Goal: Answer question/provide support

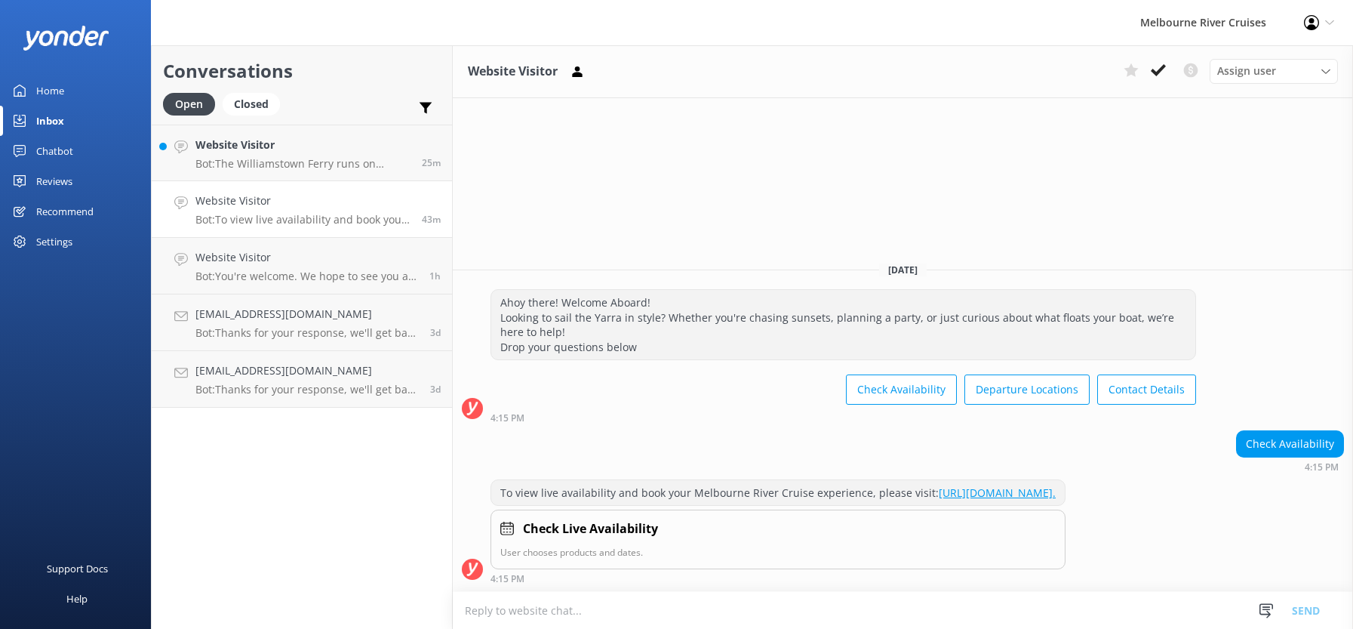
click at [1152, 71] on icon at bounding box center [1158, 70] width 15 height 15
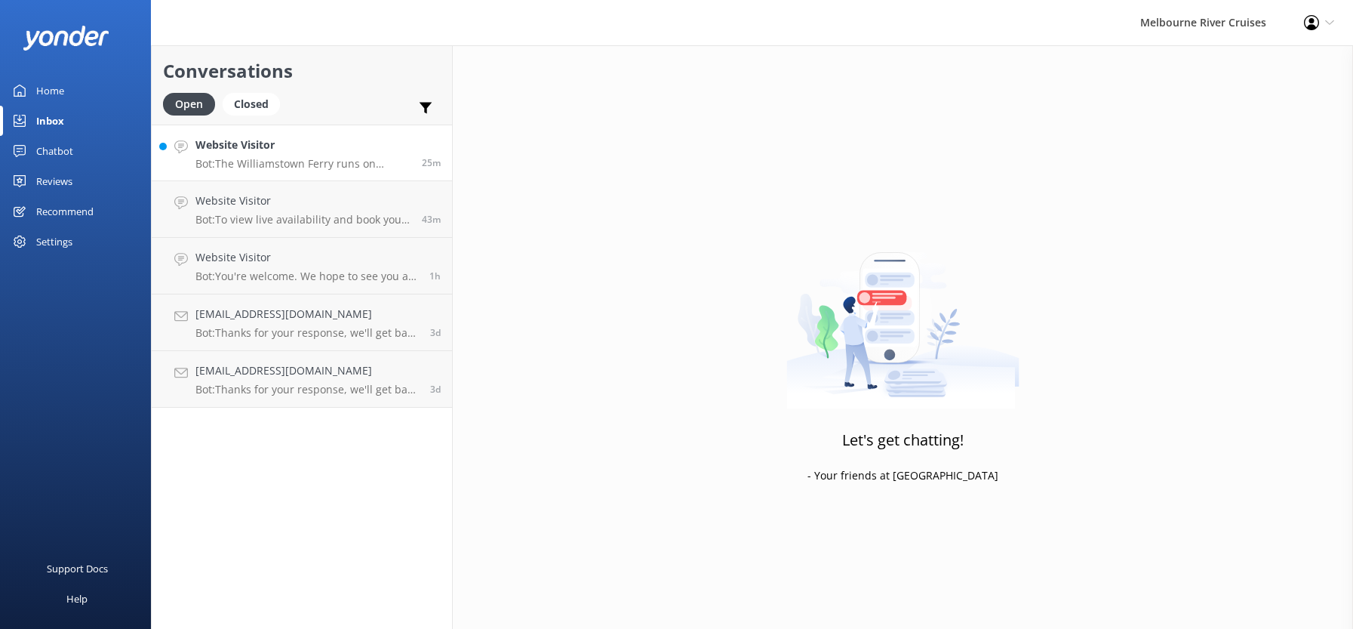
click at [252, 155] on div "Website Visitor Bot: The Williamstown Ferry runs on weekends, some public holid…" at bounding box center [302, 153] width 215 height 32
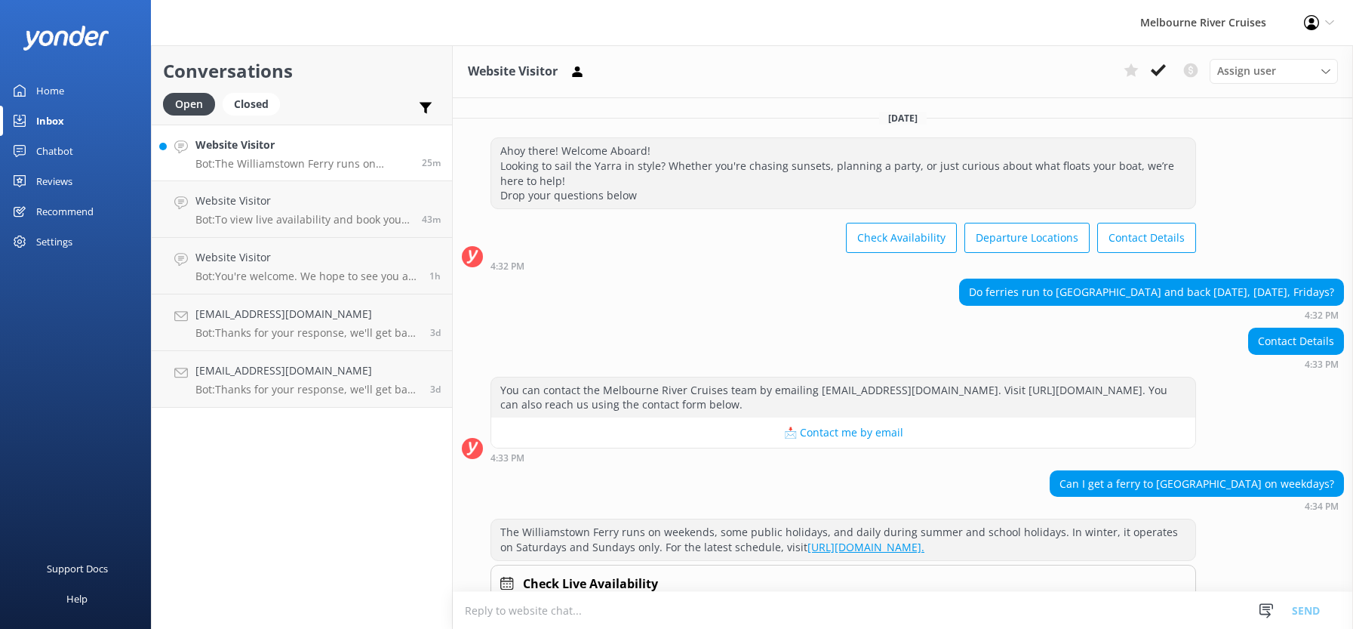
scroll to position [69, 0]
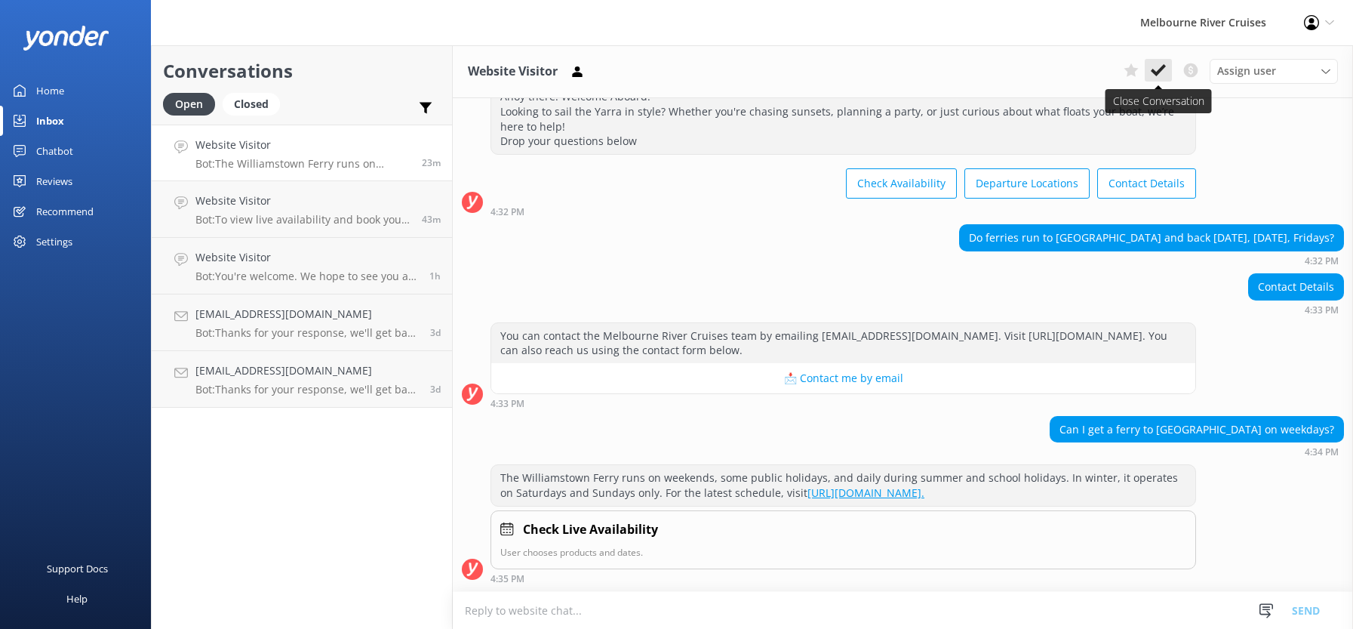
click at [1151, 68] on icon at bounding box center [1158, 70] width 15 height 15
